Goal: Task Accomplishment & Management: Use online tool/utility

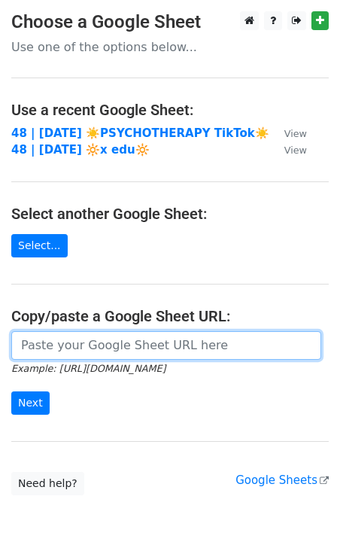
click at [106, 345] on input "url" at bounding box center [166, 345] width 310 height 29
click at [95, 335] on input "url" at bounding box center [166, 345] width 310 height 29
paste input "https://docs.google.com/spreadsheets/d/1waF_M0hiTVxLRZbFS5XEvi6hgeNTPr6mzoM3Qfn…"
type input "https://docs.google.com/spreadsheets/d/1waF_M0hiTVxLRZbFS5XEvi6hgeNTPr6mzoM3Qfn…"
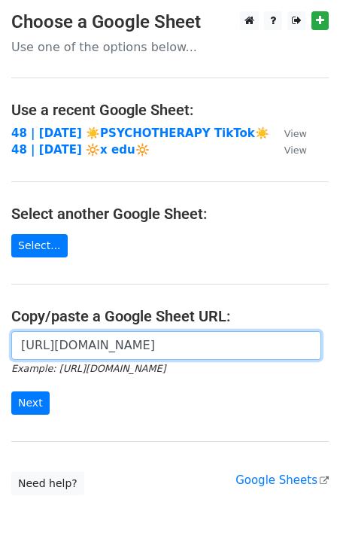
click at [11, 391] on input "Next" at bounding box center [30, 402] width 38 height 23
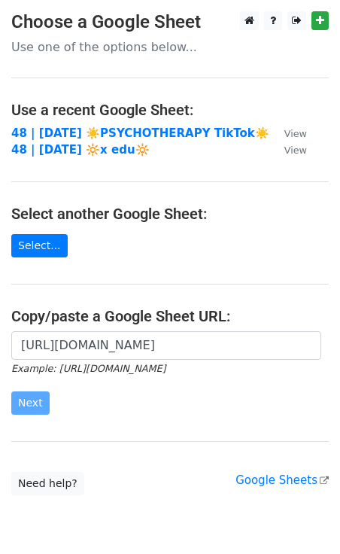
scroll to position [0, 0]
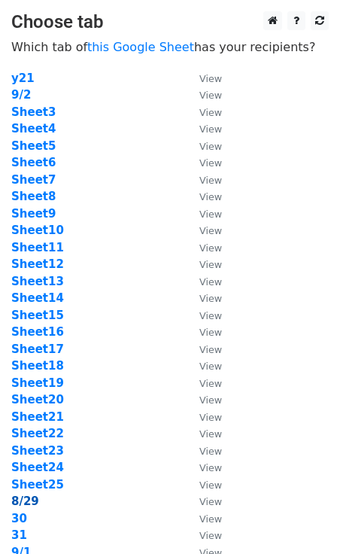
click at [33, 503] on strong "8/29" at bounding box center [25, 501] width 28 height 14
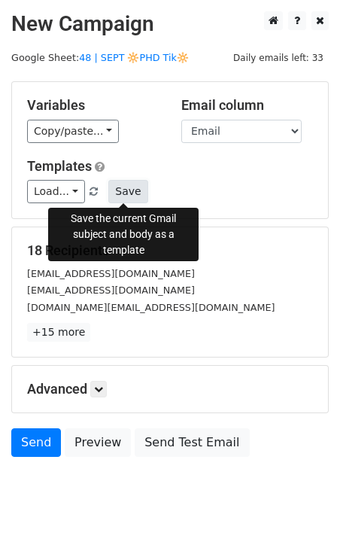
click at [125, 188] on button "Save" at bounding box center [127, 191] width 39 height 23
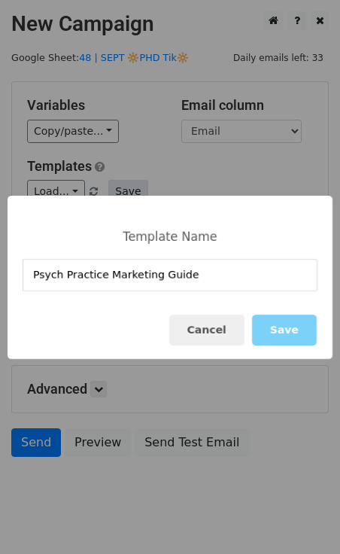
type input "Psych Practice Marketing Guide"
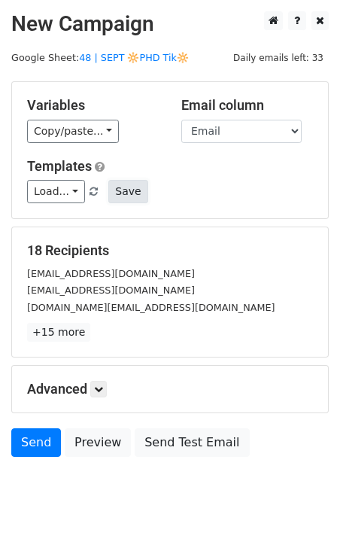
click at [129, 186] on button "Save" at bounding box center [127, 191] width 39 height 23
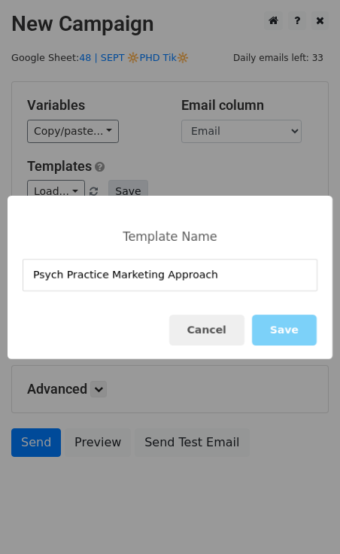
type input "Psych Practice Marketing Approach"
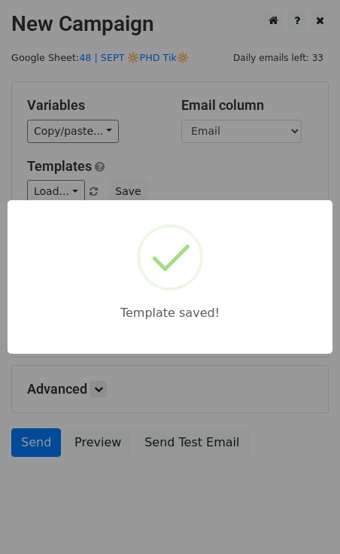
click at [166, 416] on div "Template saved!" at bounding box center [170, 277] width 340 height 554
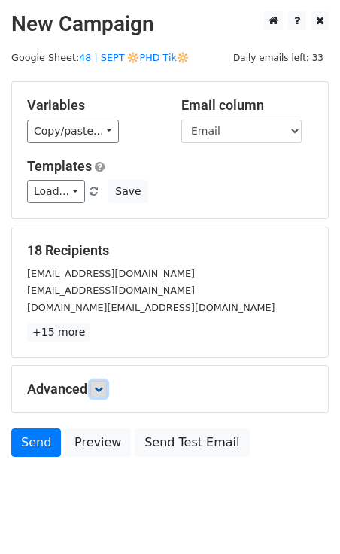
click at [103, 388] on icon at bounding box center [98, 388] width 9 height 9
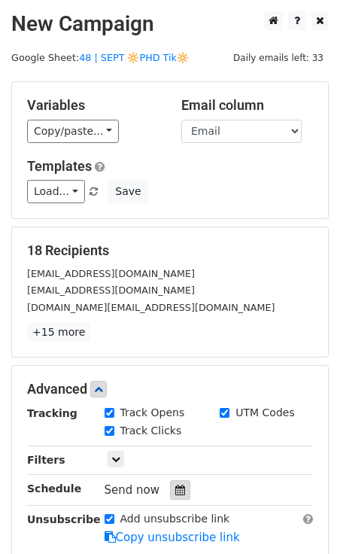
click at [181, 492] on div at bounding box center [180, 490] width 20 height 20
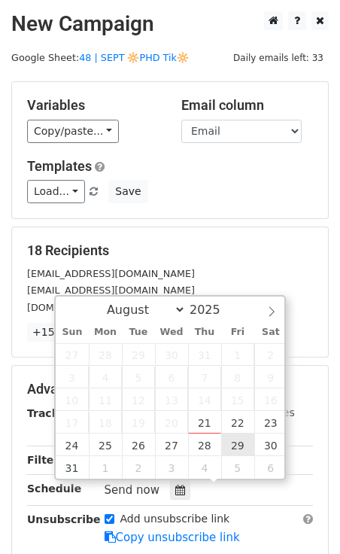
type input "2025-08-29 12:00"
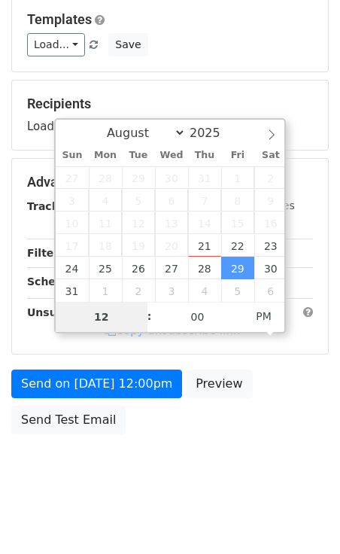
scroll to position [153, 0]
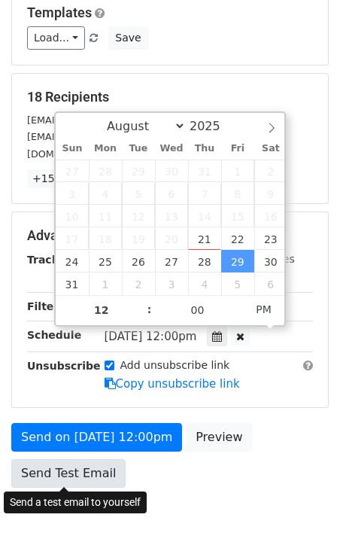
click at [65, 461] on link "Send Test Email" at bounding box center [68, 473] width 114 height 29
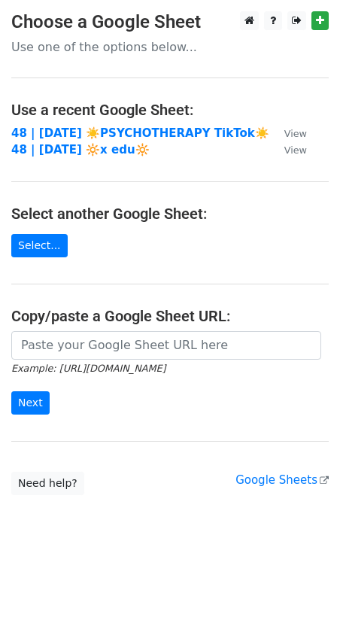
click at [122, 357] on form "Example: https://docs.google.com/spreadsheets/d/abc/edit Next" at bounding box center [169, 373] width 317 height 84
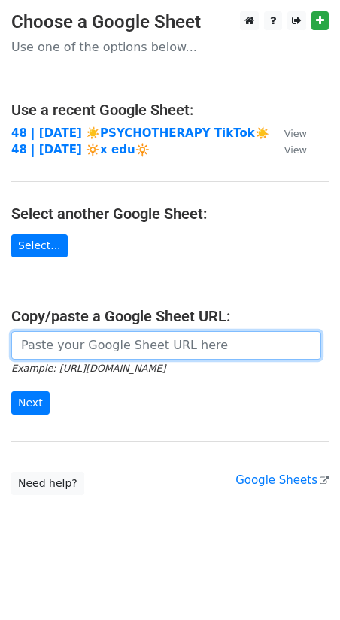
click at [126, 334] on input "url" at bounding box center [166, 345] width 310 height 29
paste input "https://docs.google.com/spreadsheets/d/1waF_M0hiTVxLRZbFS5XEvi6hgeNTPr6mzoM3Qfn…"
type input "https://docs.google.com/spreadsheets/d/1waF_M0hiTVxLRZbFS5XEvi6hgeNTPr6mzoM3Qfn…"
click at [11, 391] on input "Next" at bounding box center [30, 402] width 38 height 23
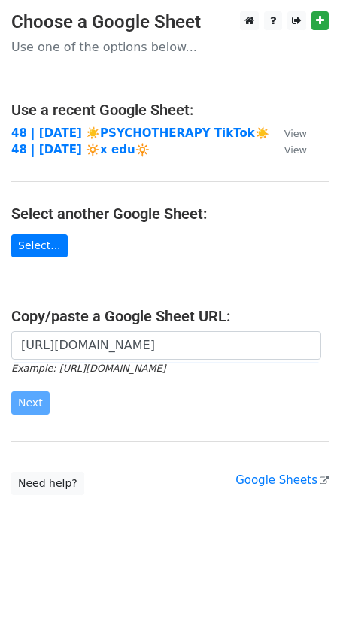
scroll to position [0, 0]
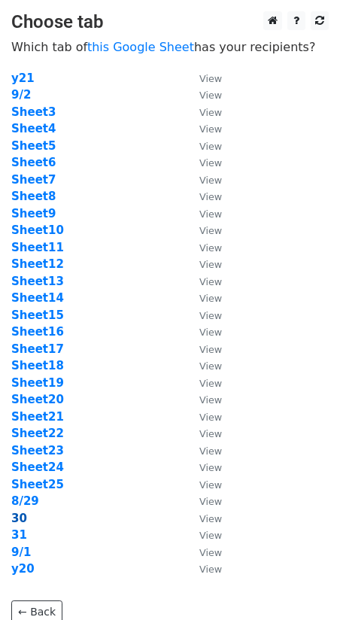
click at [21, 520] on strong "30" at bounding box center [19, 519] width 16 height 14
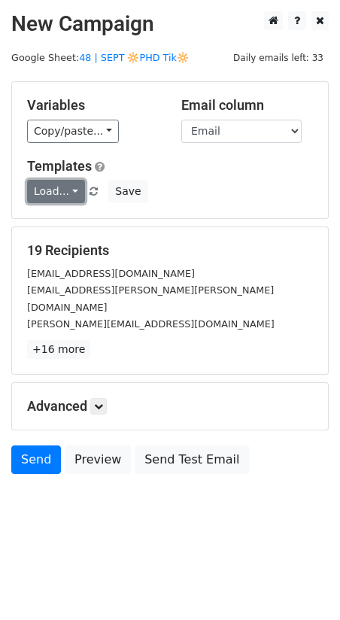
click at [45, 201] on link "Load..." at bounding box center [56, 191] width 58 height 23
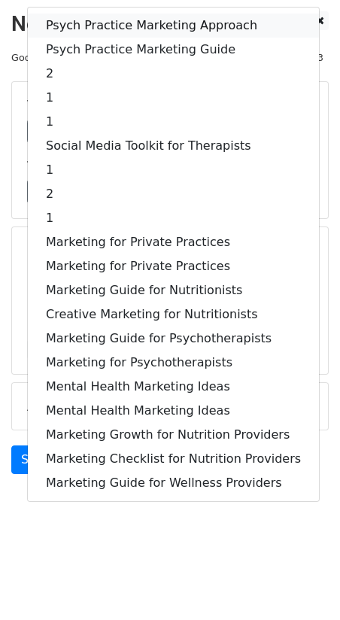
click at [116, 25] on link "Psych Practice Marketing Approach" at bounding box center [173, 26] width 291 height 24
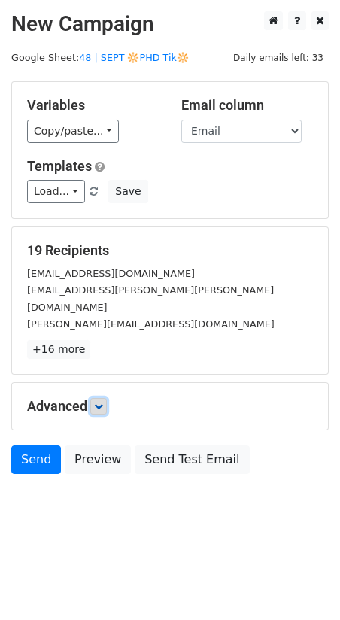
click at [102, 402] on icon at bounding box center [98, 406] width 9 height 9
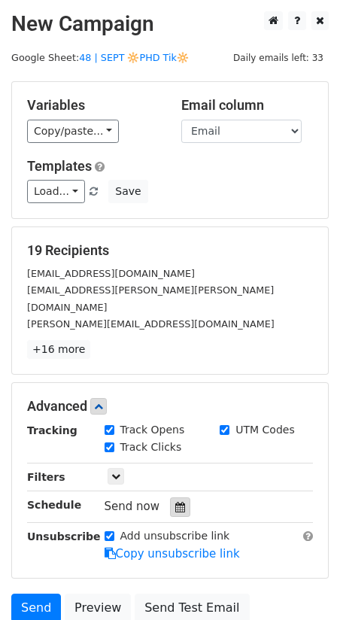
click at [177, 502] on icon at bounding box center [180, 507] width 10 height 11
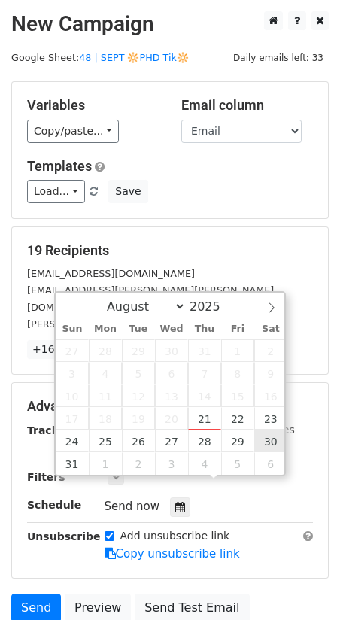
type input "[DATE] 12:00"
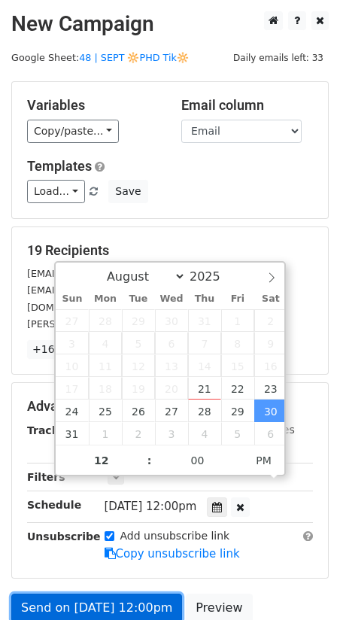
click at [118, 594] on link "Send on [DATE] 12:00pm" at bounding box center [96, 608] width 171 height 29
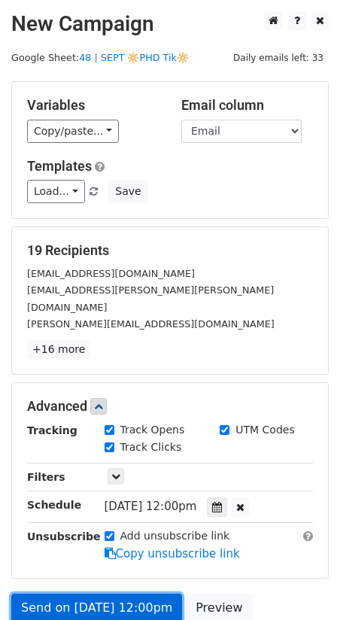
click at [42, 594] on link "Send on [DATE] 12:00pm" at bounding box center [96, 608] width 171 height 29
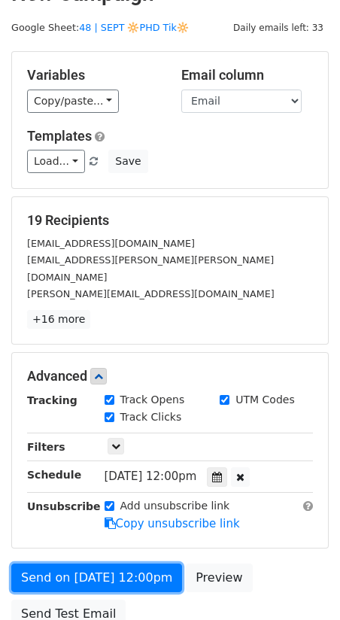
scroll to position [48, 0]
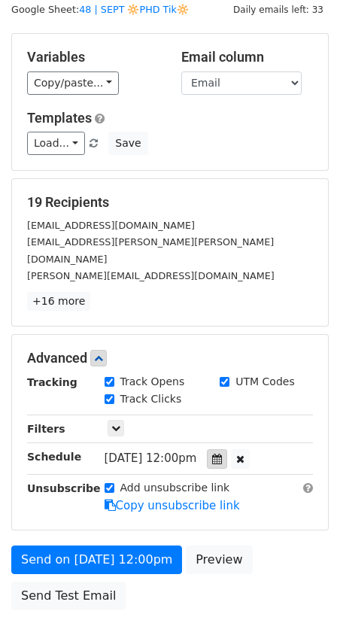
click at [227, 449] on div at bounding box center [217, 459] width 20 height 20
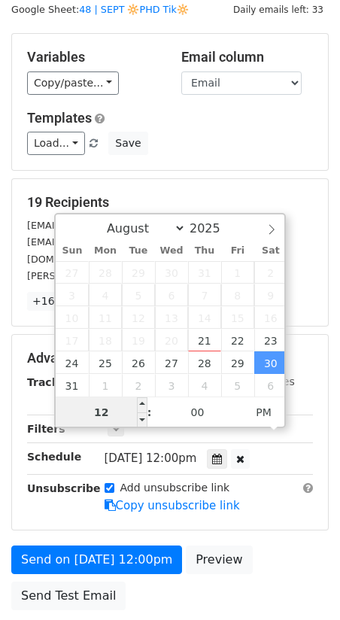
click at [108, 410] on input "12" at bounding box center [102, 412] width 92 height 30
type input "8"
type input "[DATE] 08:00"
type input "08"
click at [263, 408] on span "PM" at bounding box center [263, 412] width 41 height 30
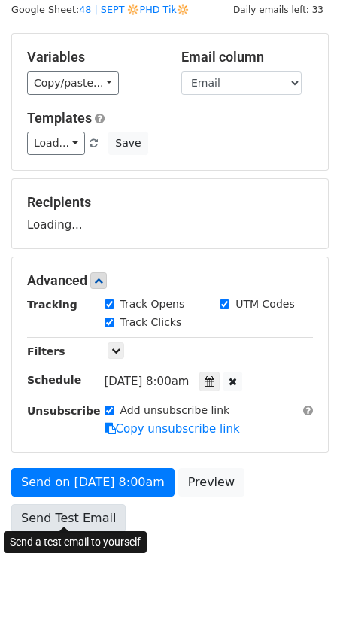
drag, startPoint x: 59, startPoint y: 530, endPoint x: 59, endPoint y: 521, distance: 8.3
click at [59, 521] on div "Send on Aug 30 at 8:00am Preview Send Test Email" at bounding box center [170, 504] width 340 height 72
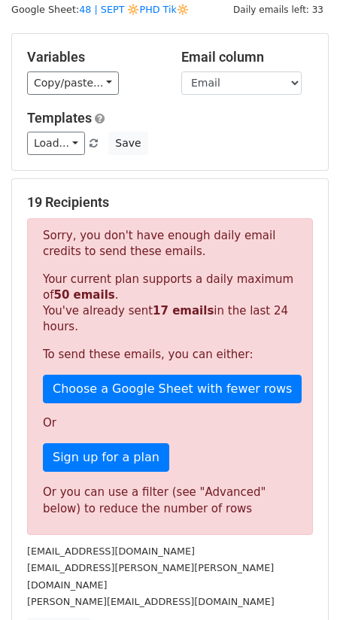
click at [72, 523] on div "Sorry, you don't have enough daily email credits to send these emails. Your cur…" at bounding box center [170, 376] width 286 height 317
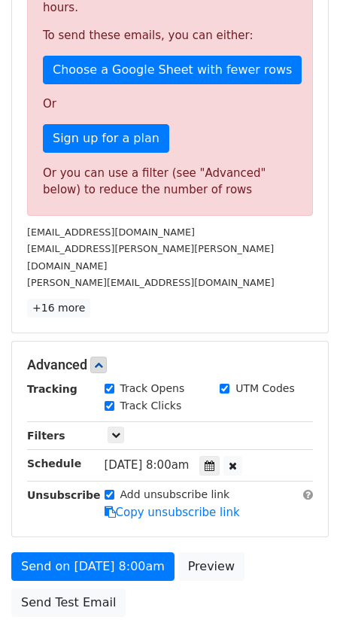
scroll to position [431, 0]
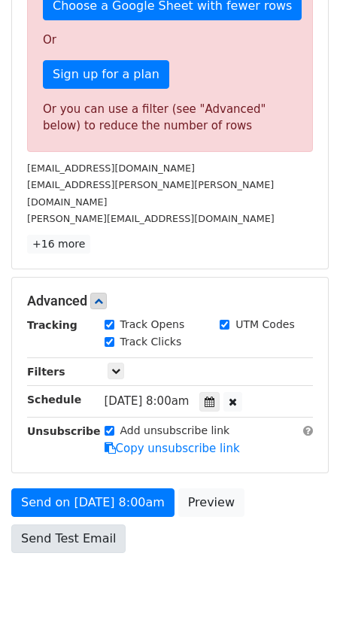
click at [89, 497] on div "Send on Aug 30 at 8:00am Preview Send Test Email" at bounding box center [170, 524] width 340 height 72
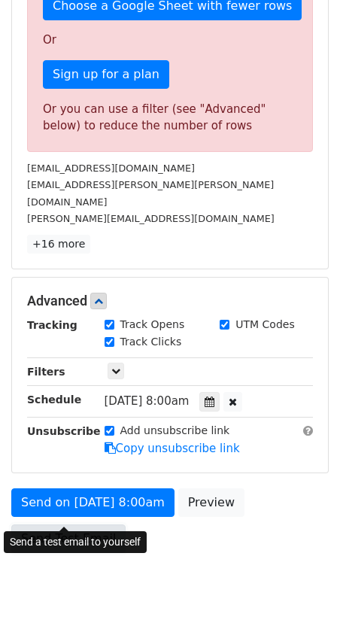
click at [83, 524] on link "Send Test Email" at bounding box center [68, 538] width 114 height 29
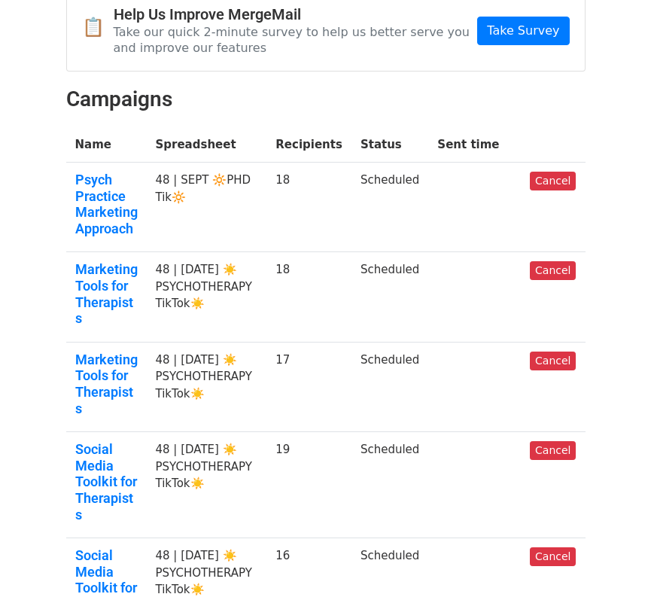
scroll to position [175, 0]
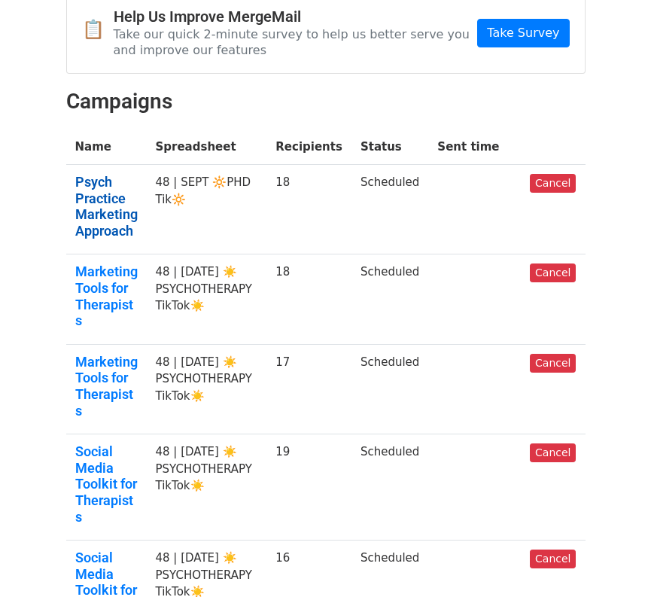
click at [84, 203] on link "Psych Practice Marketing Approach" at bounding box center [106, 206] width 62 height 65
click at [85, 281] on link "Marketing Tools for Therapists" at bounding box center [106, 295] width 62 height 65
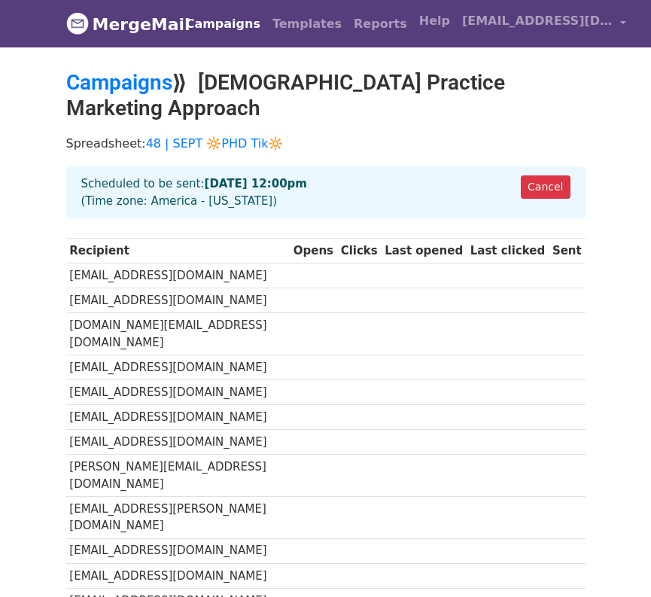
click at [514, 172] on div "Cancel Scheduled to be sent: [DATE] 12:00pm (Time zone: [GEOGRAPHIC_DATA] - [US…" at bounding box center [325, 192] width 519 height 52
click at [545, 175] on link "Cancel" at bounding box center [545, 186] width 49 height 23
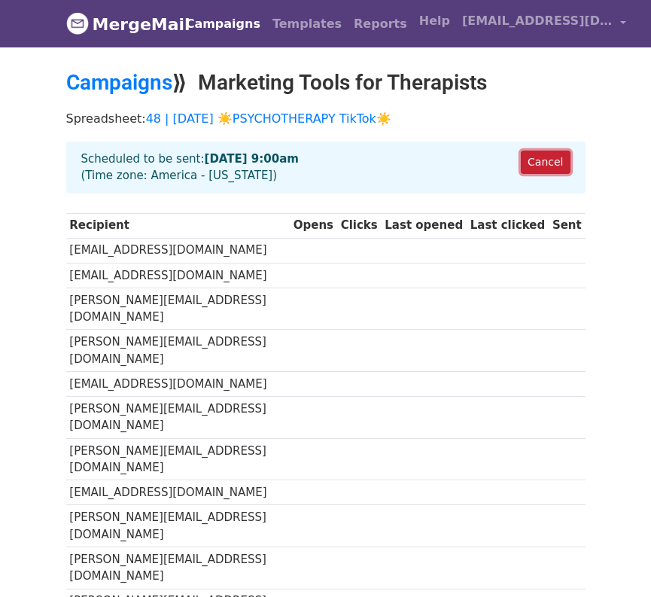
click at [540, 166] on link "Cancel" at bounding box center [545, 161] width 49 height 23
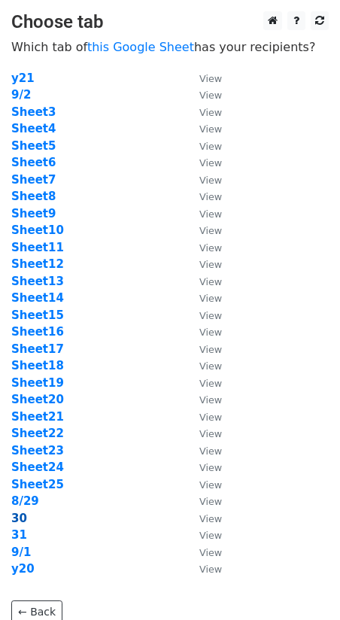
click at [25, 516] on strong "30" at bounding box center [19, 519] width 16 height 14
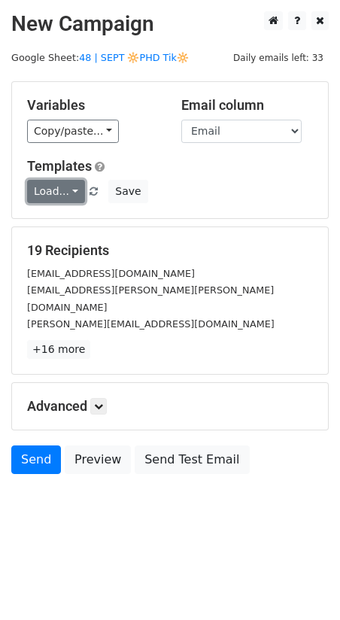
click at [64, 189] on link "Load..." at bounding box center [56, 191] width 58 height 23
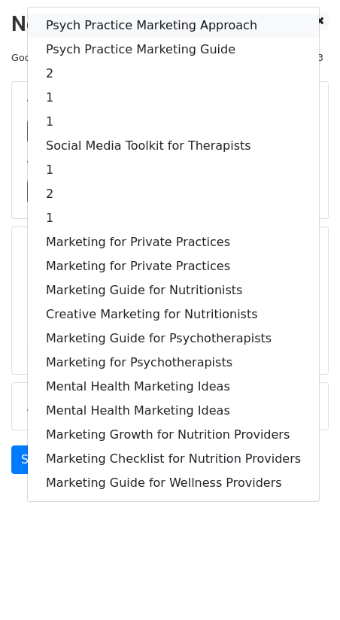
click at [108, 35] on link "Psych Practice Marketing Approach" at bounding box center [173, 26] width 291 height 24
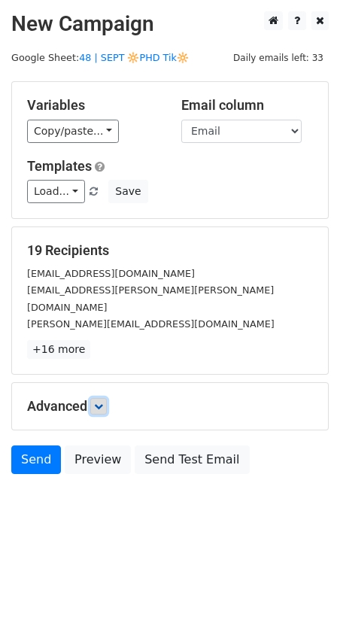
click at [105, 398] on link at bounding box center [98, 406] width 17 height 17
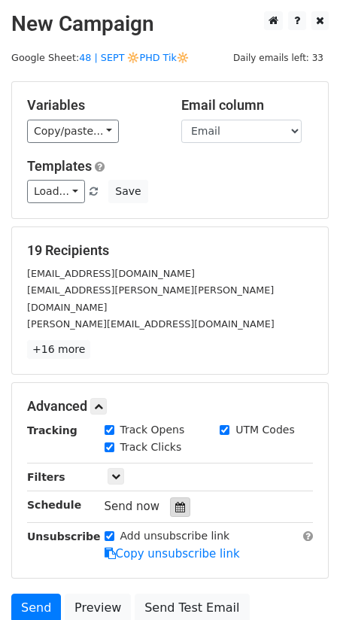
click at [170, 497] on div at bounding box center [180, 507] width 20 height 20
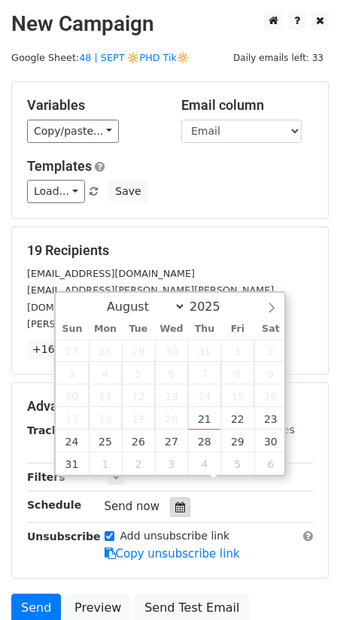
click at [170, 497] on div at bounding box center [180, 507] width 20 height 20
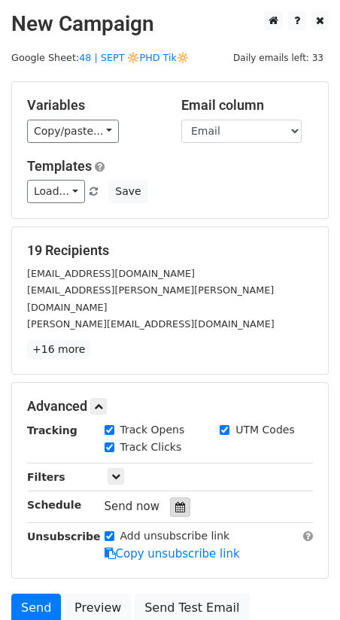
click at [170, 497] on div at bounding box center [180, 507] width 20 height 20
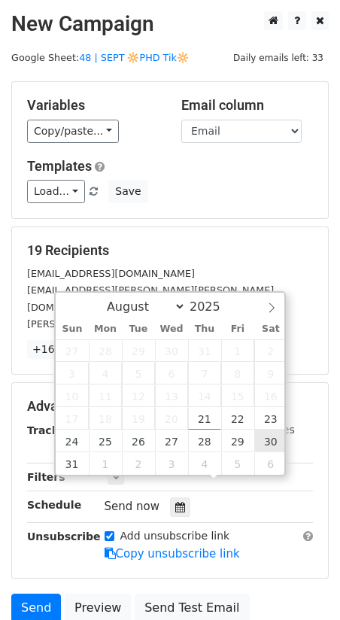
type input "[DATE] 12:00"
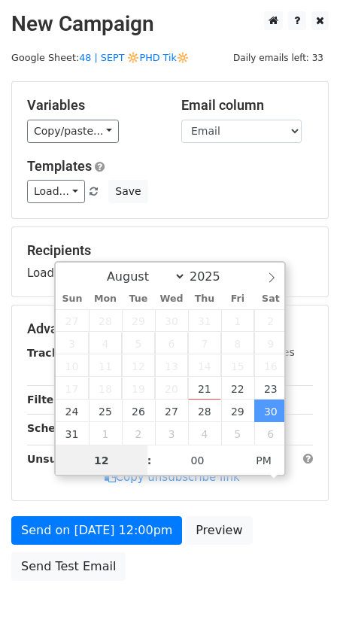
type input "8"
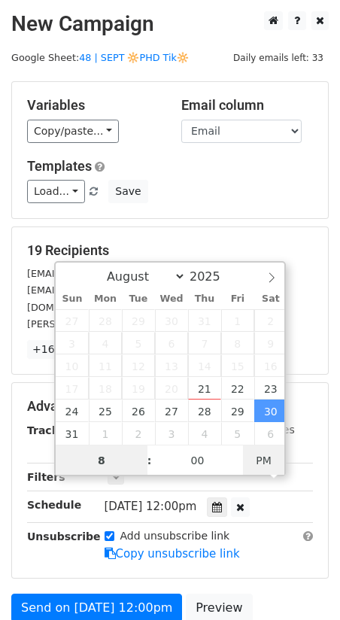
type input "[DATE] 08:00"
type input "08"
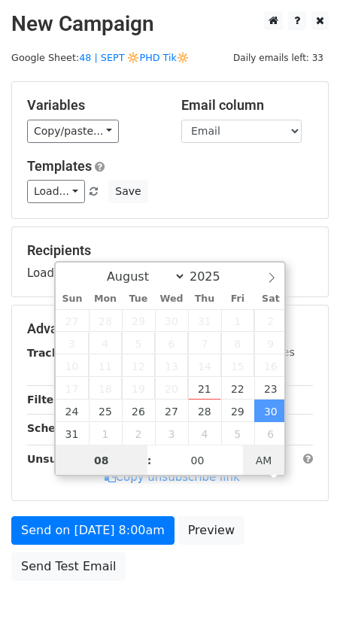
click at [274, 457] on span "AM" at bounding box center [263, 460] width 41 height 30
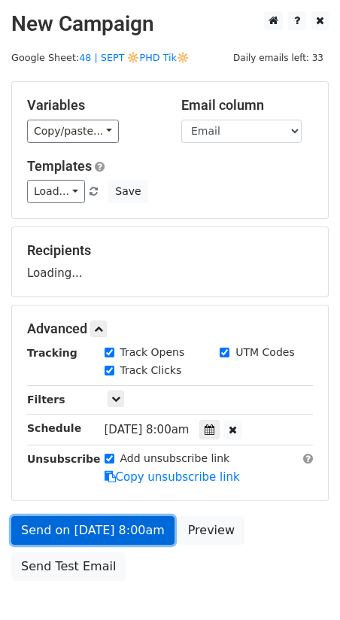
click at [166, 521] on link "Send on [DATE] 8:00am" at bounding box center [92, 530] width 163 height 29
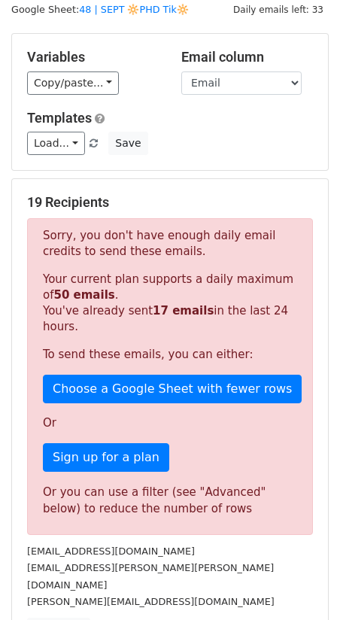
scroll to position [71, 0]
